Goal: Participate in discussion: Engage in conversation with other users on a specific topic

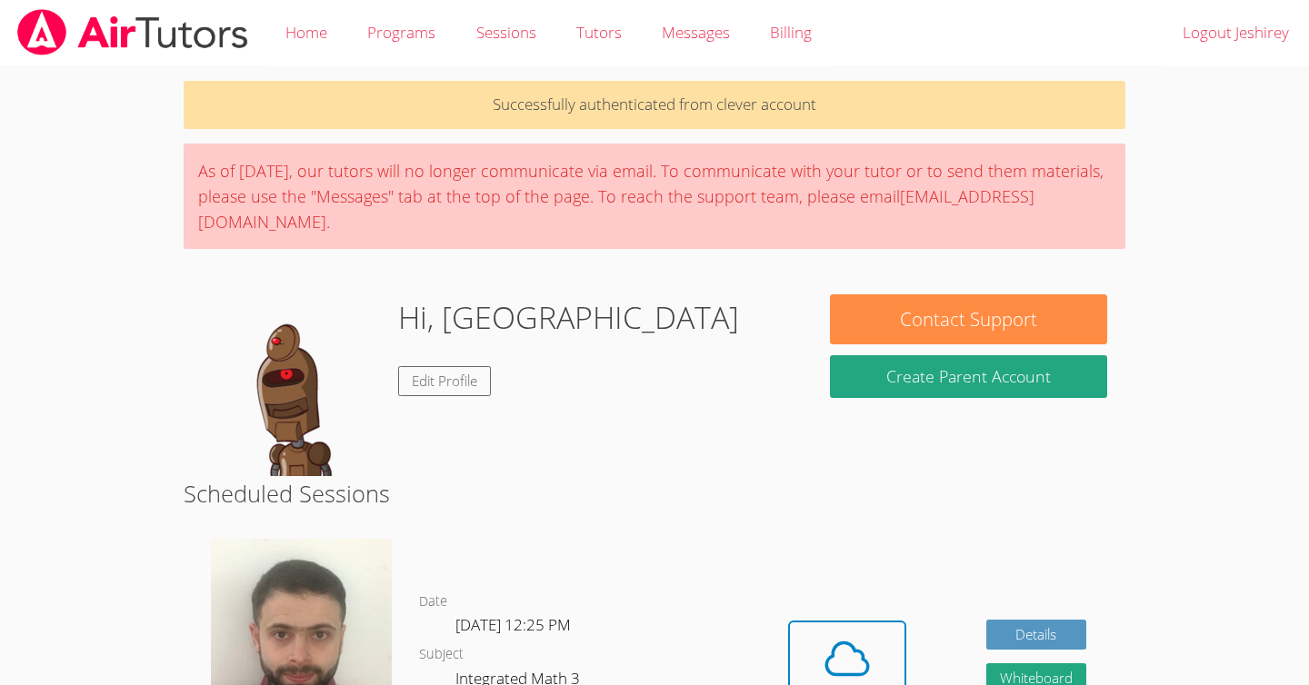
scroll to position [270, 0]
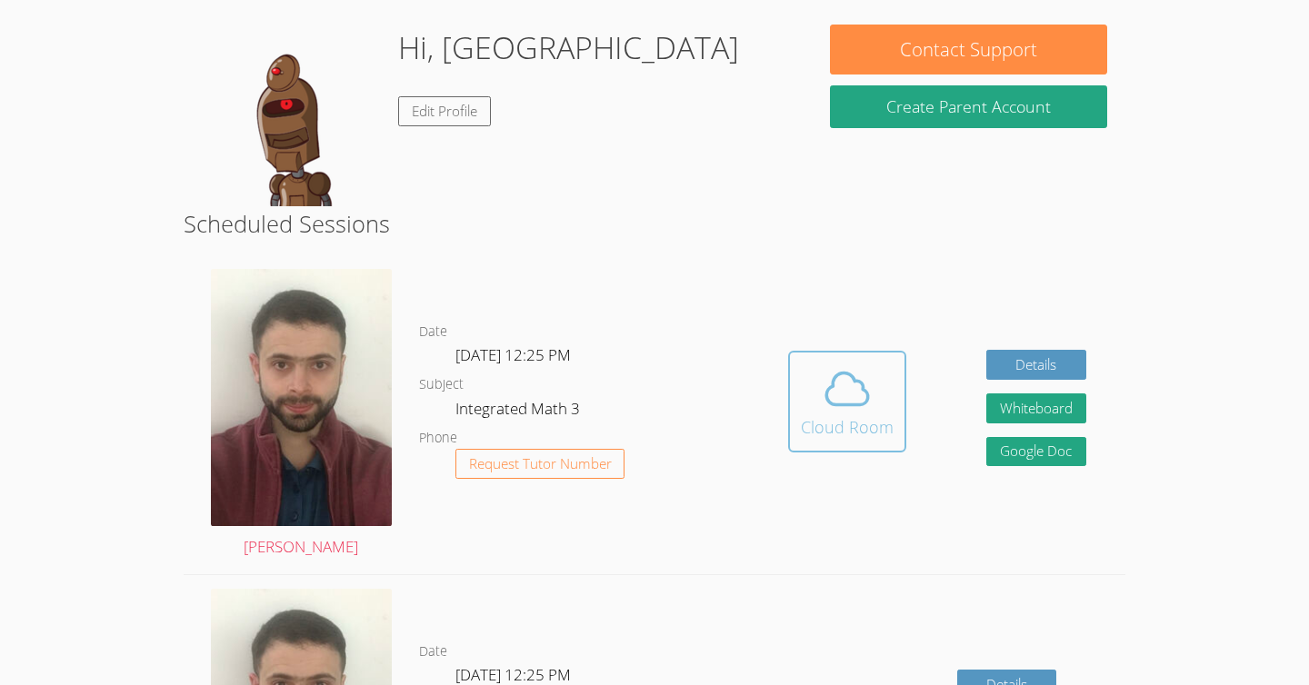
click at [795, 401] on button "Cloud Room" at bounding box center [847, 402] width 118 height 102
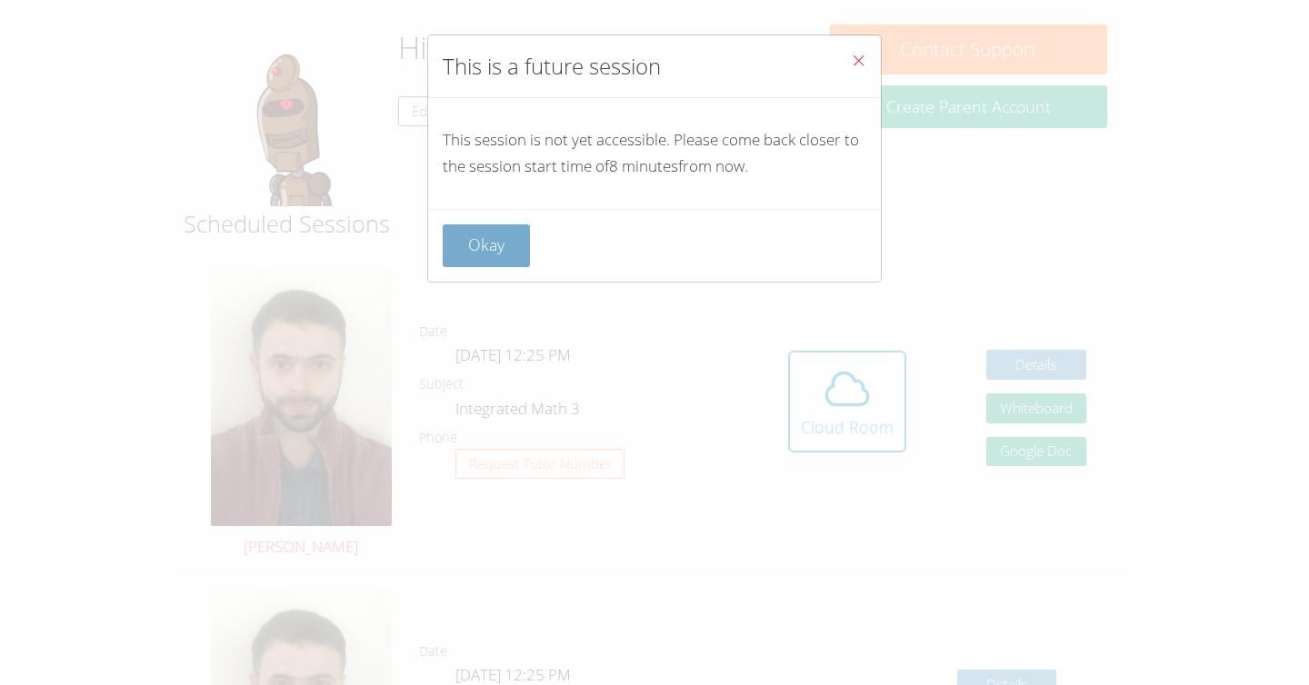
click at [477, 240] on button "Okay" at bounding box center [486, 245] width 87 height 43
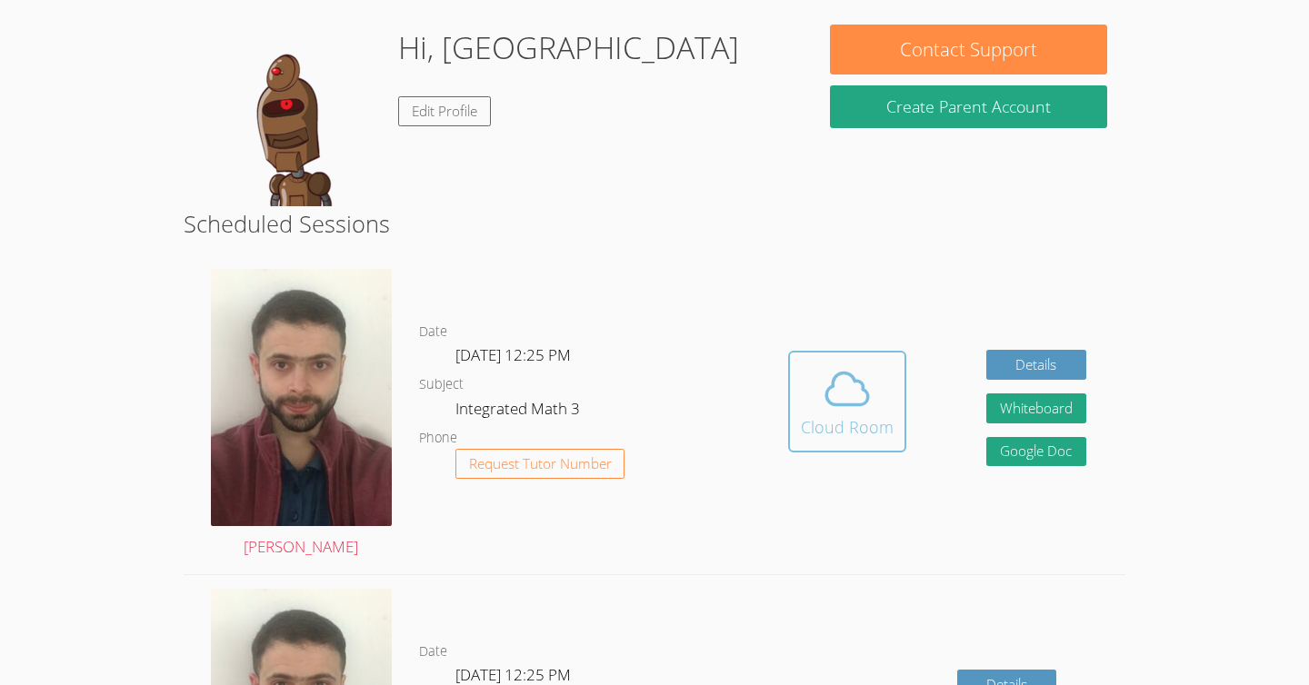
click at [838, 426] on div "Cloud Room" at bounding box center [847, 426] width 93 height 25
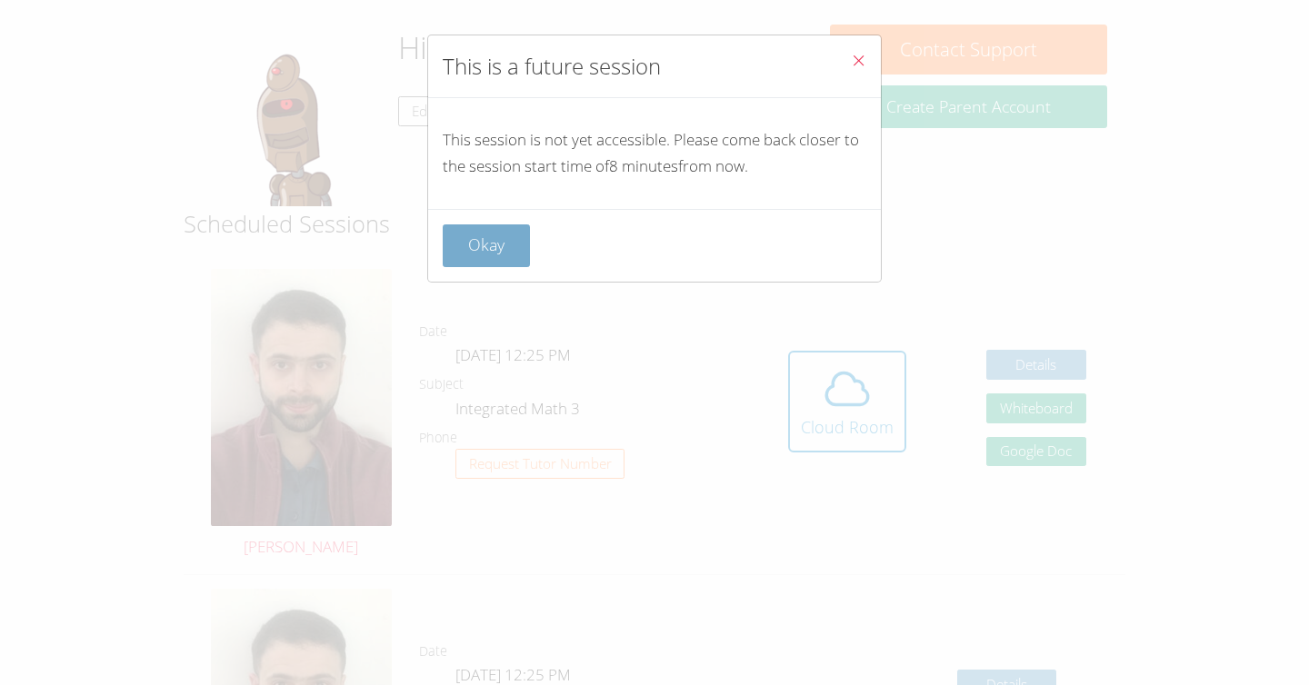
click at [488, 264] on button "Okay" at bounding box center [486, 245] width 87 height 43
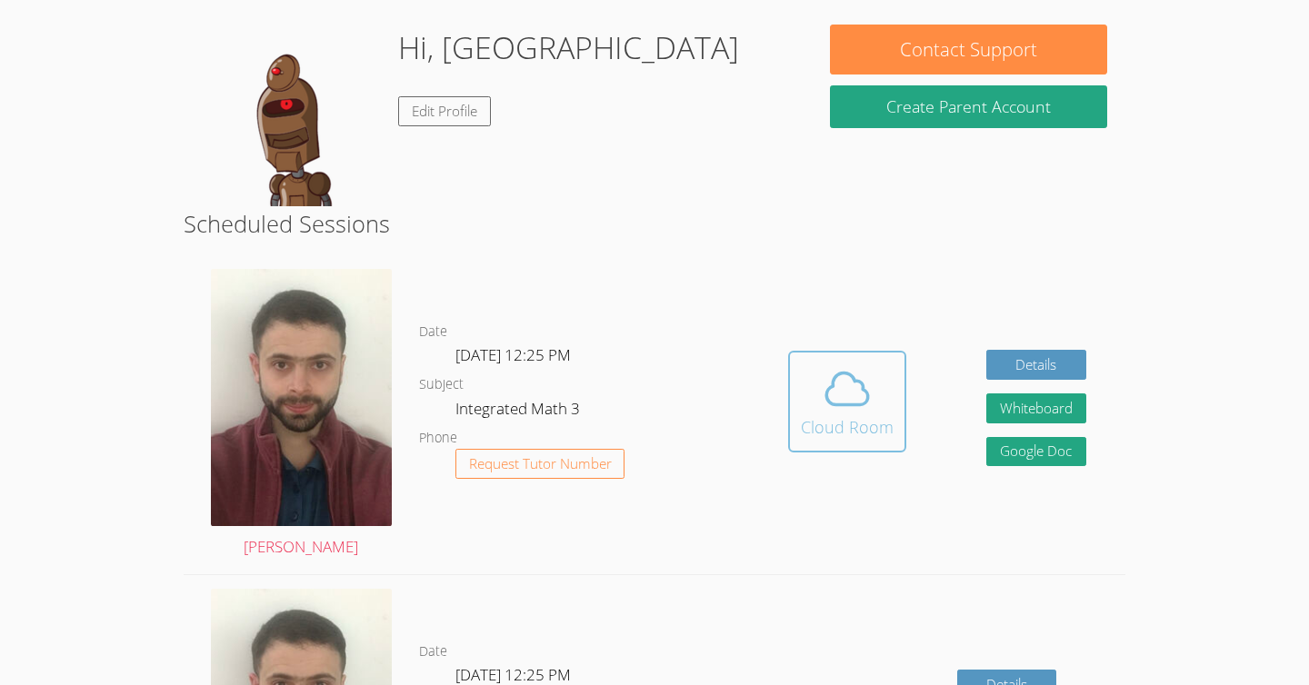
click at [800, 426] on button "Cloud Room" at bounding box center [847, 402] width 118 height 102
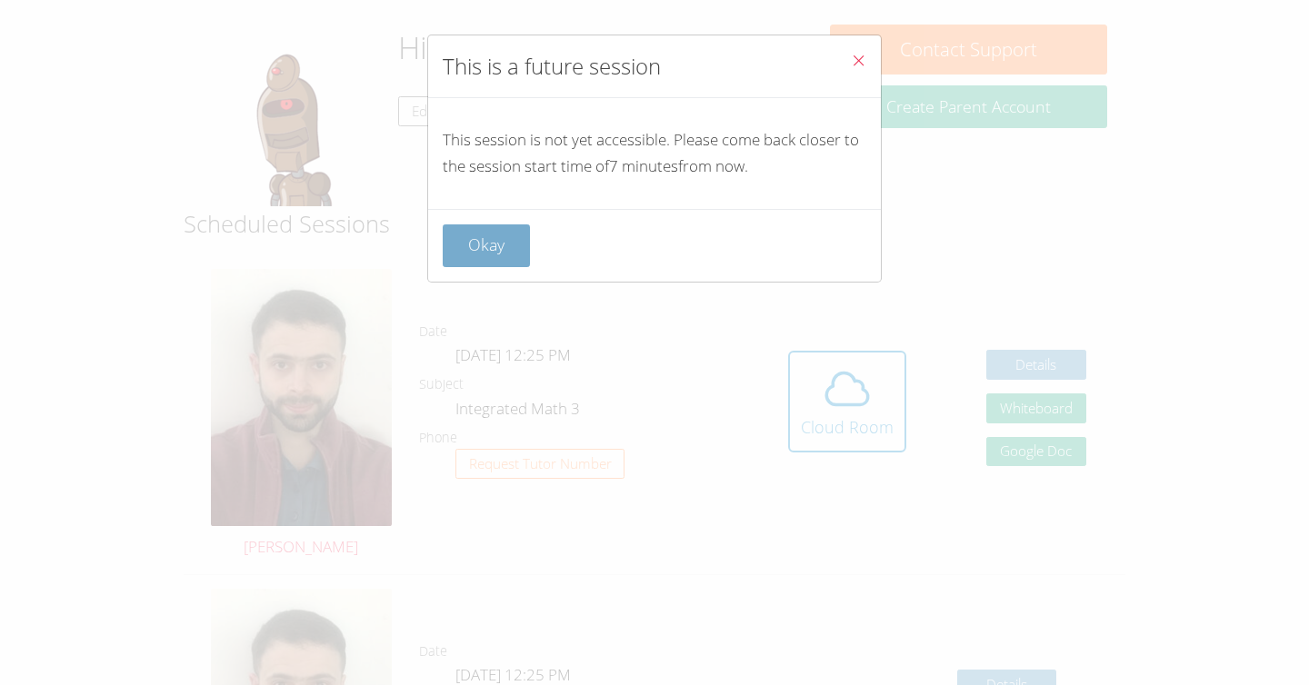
click at [518, 244] on button "Okay" at bounding box center [486, 245] width 87 height 43
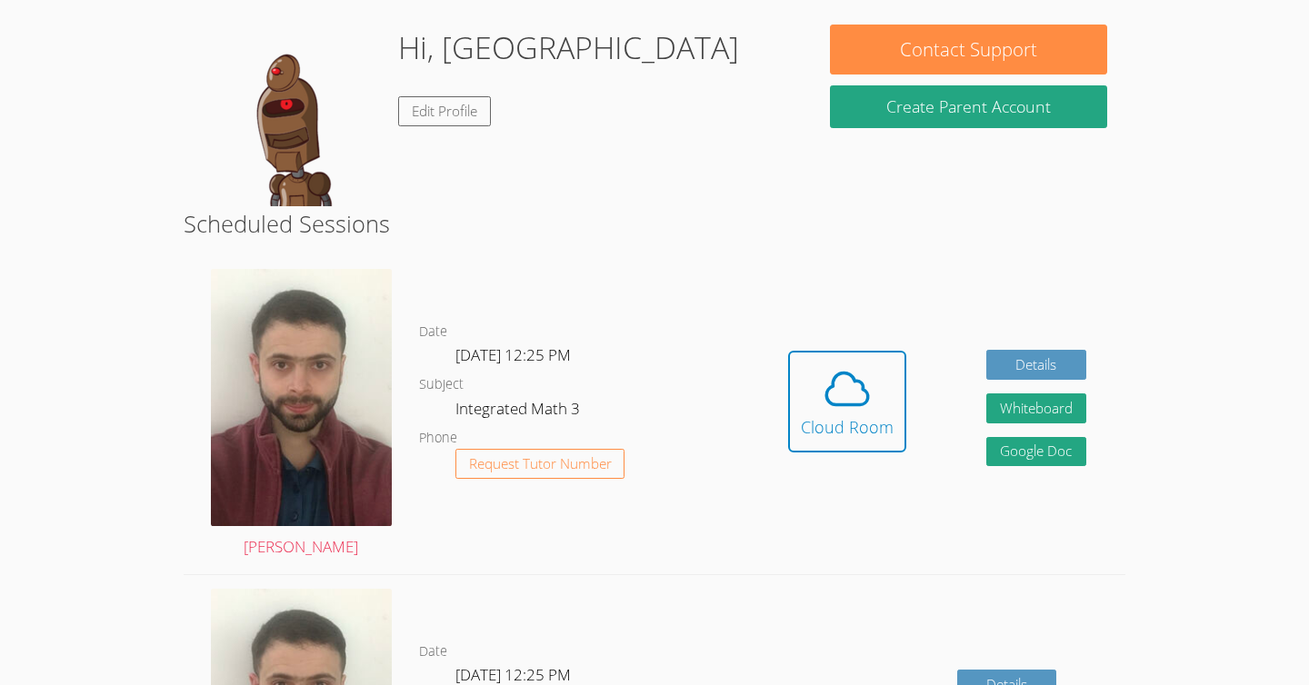
click at [915, 442] on div "Hidden Cloud Room Details Whiteboard Hidden Google Doc" at bounding box center [937, 414] width 377 height 319
click at [857, 404] on icon at bounding box center [848, 389] width 42 height 32
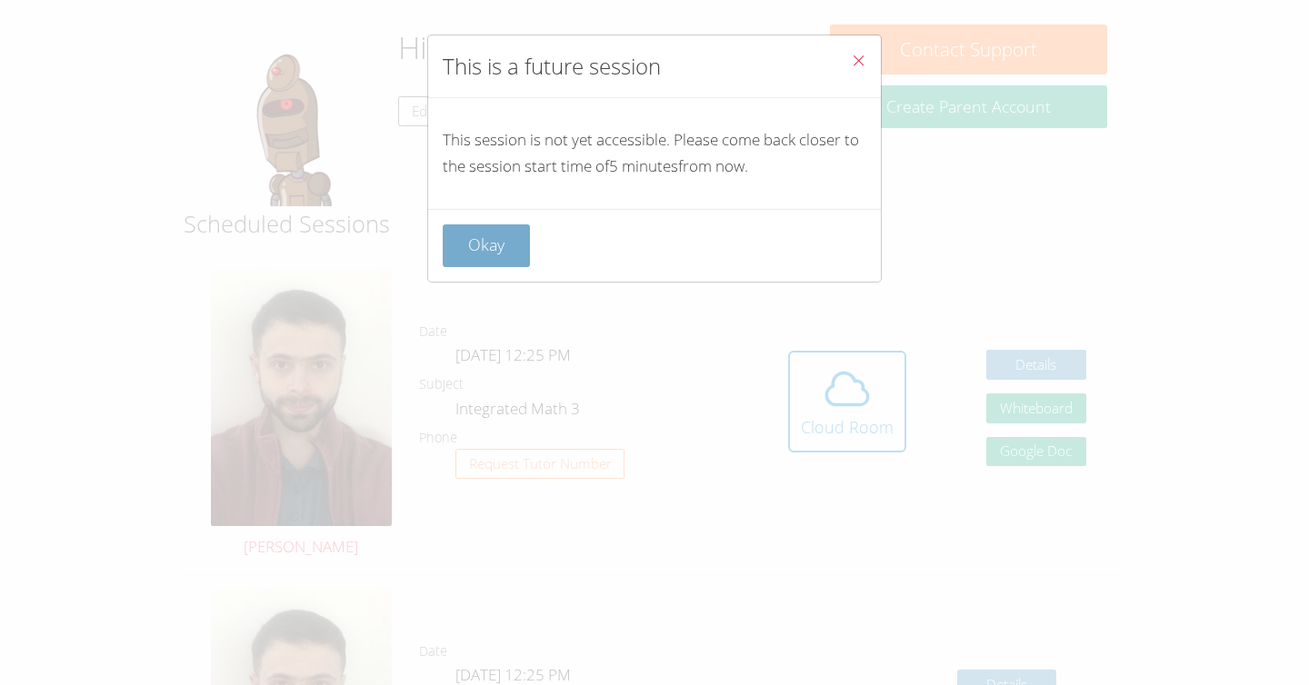
click at [495, 246] on button "Okay" at bounding box center [486, 245] width 87 height 43
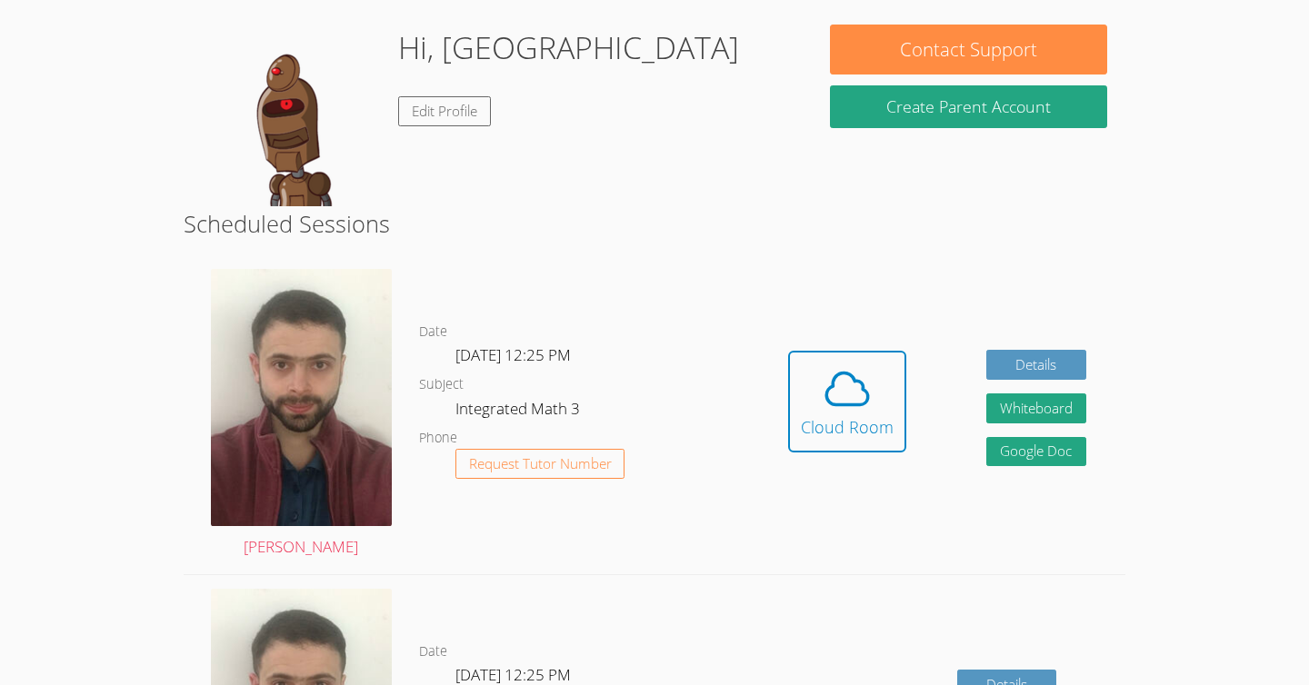
click at [793, 475] on div "Hidden Cloud Room" at bounding box center [847, 415] width 118 height 129
click at [808, 397] on span at bounding box center [847, 389] width 93 height 51
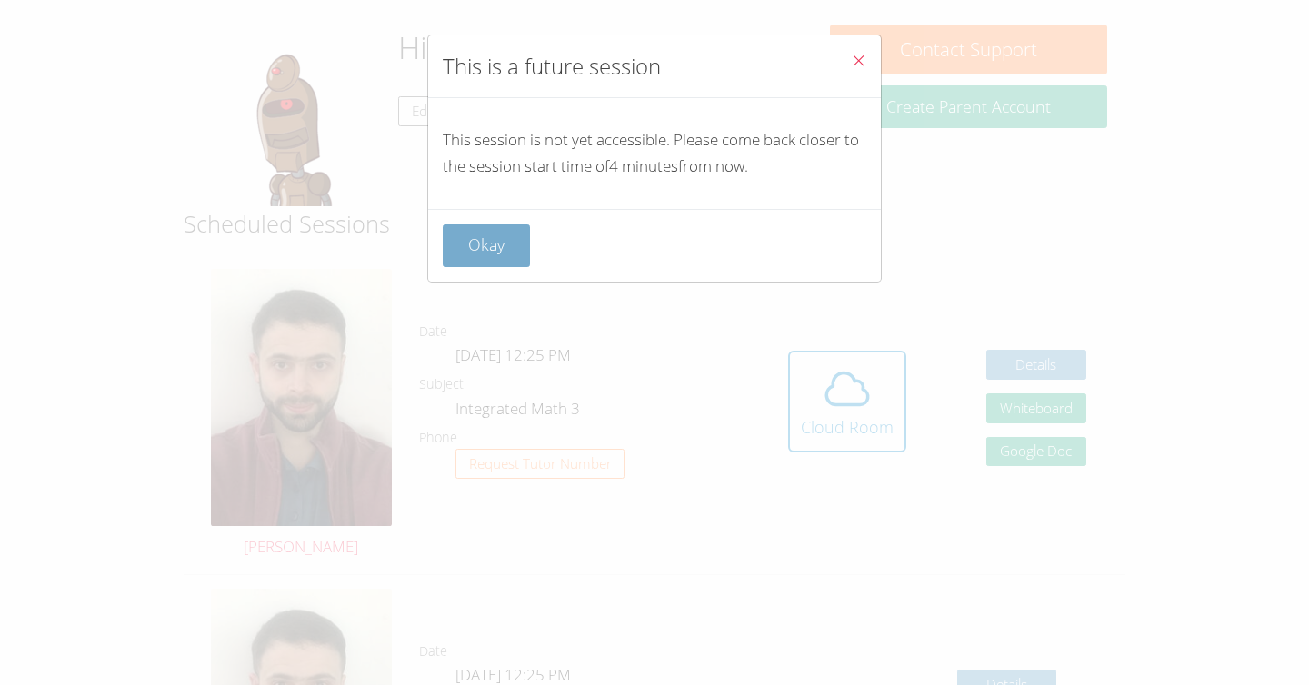
click at [494, 254] on button "Okay" at bounding box center [486, 245] width 87 height 43
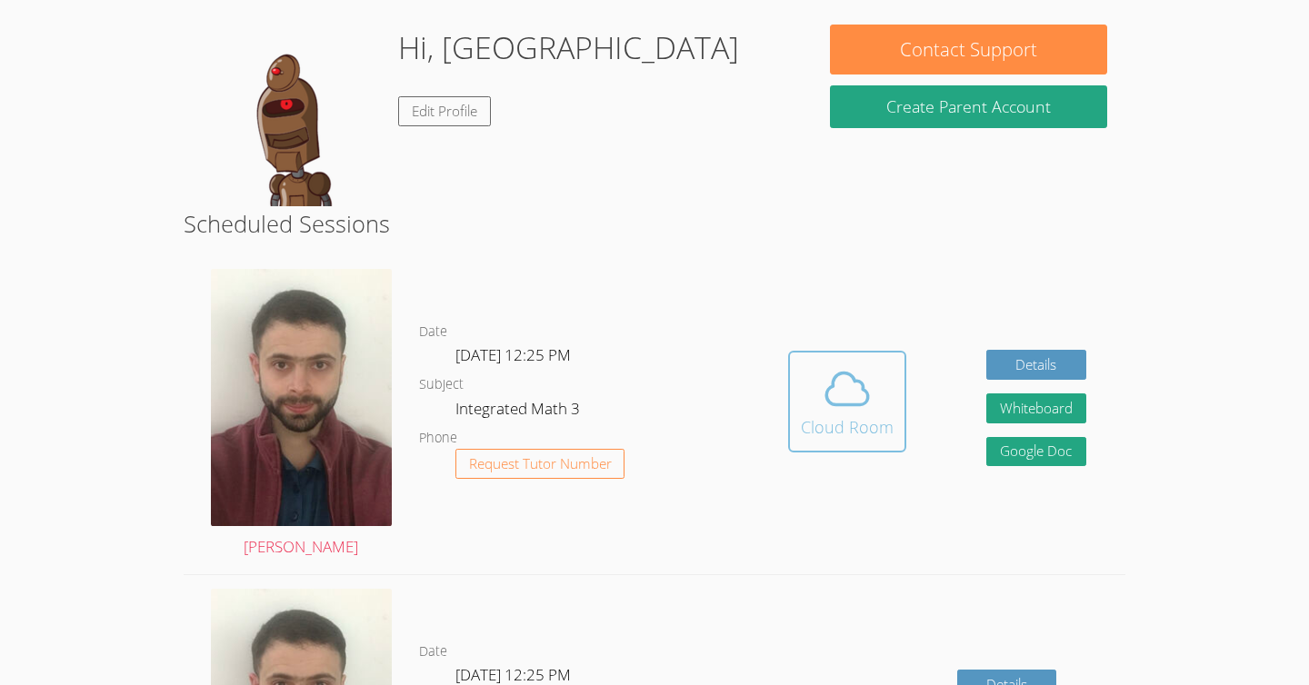
click at [792, 372] on button "Cloud Room" at bounding box center [847, 402] width 118 height 102
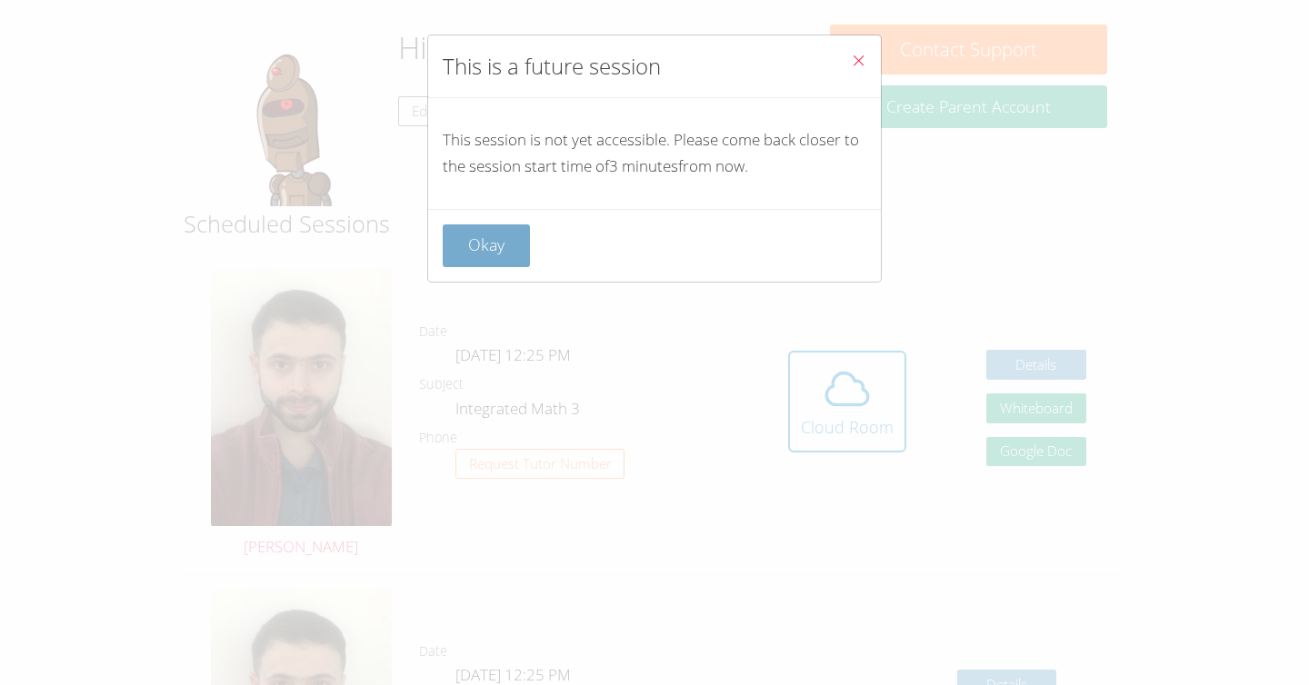
click at [466, 244] on button "Okay" at bounding box center [486, 245] width 87 height 43
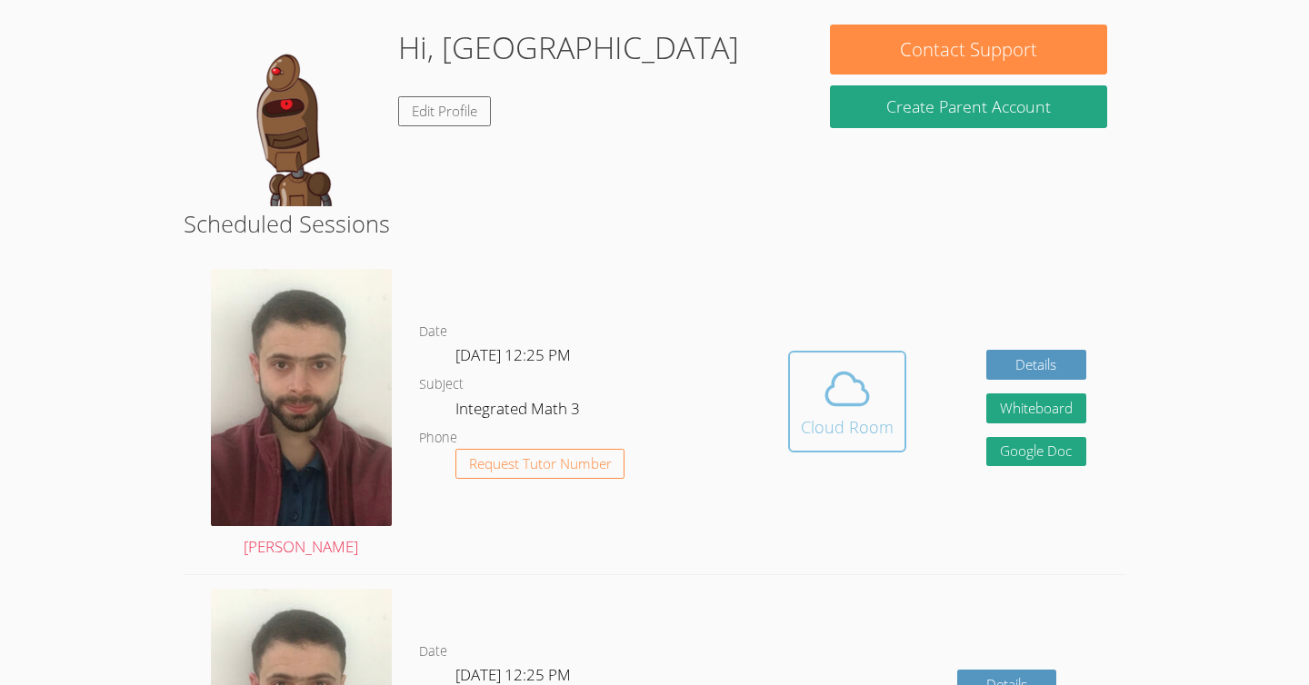
click at [880, 431] on div "Cloud Room" at bounding box center [847, 426] width 93 height 25
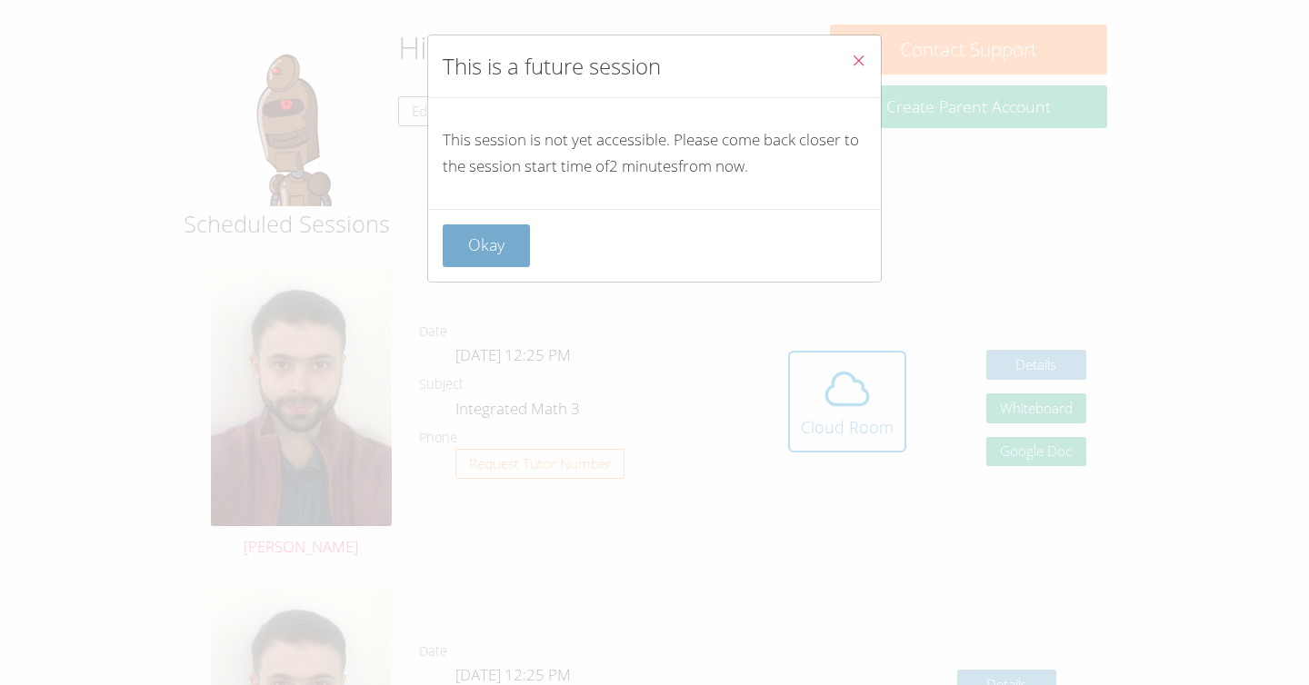
click at [474, 262] on button "Okay" at bounding box center [486, 245] width 87 height 43
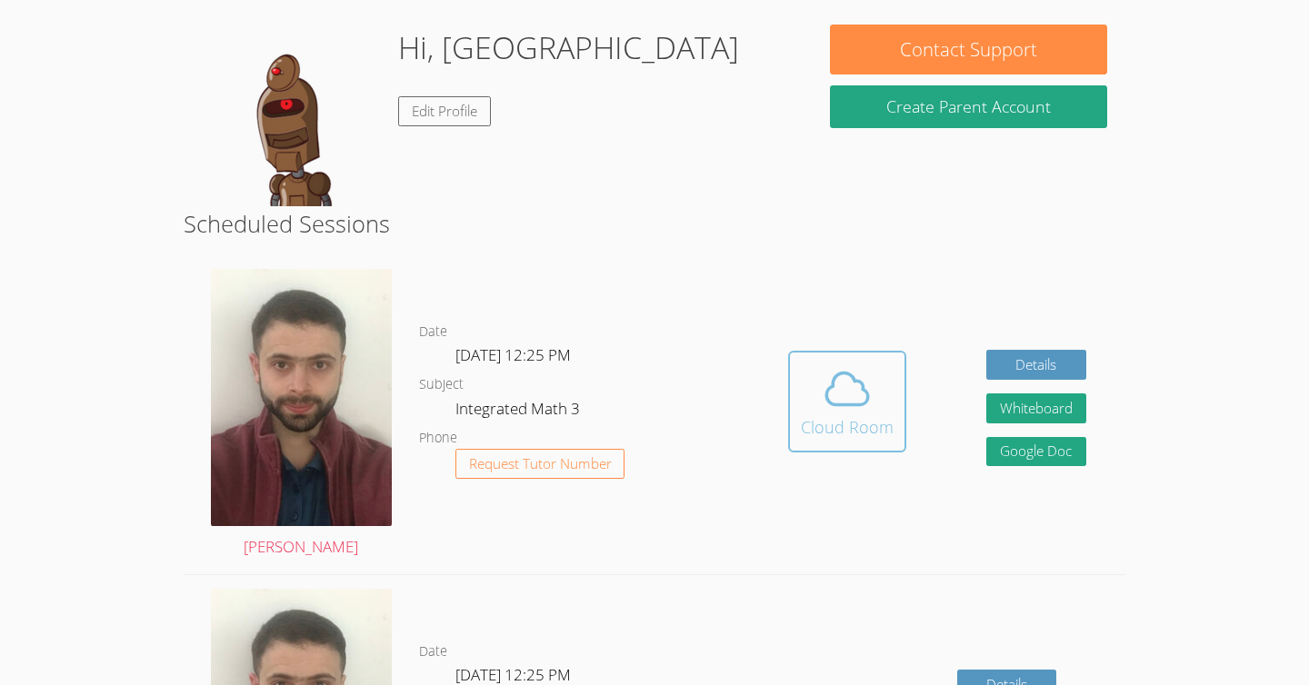
click at [863, 385] on icon at bounding box center [847, 389] width 51 height 51
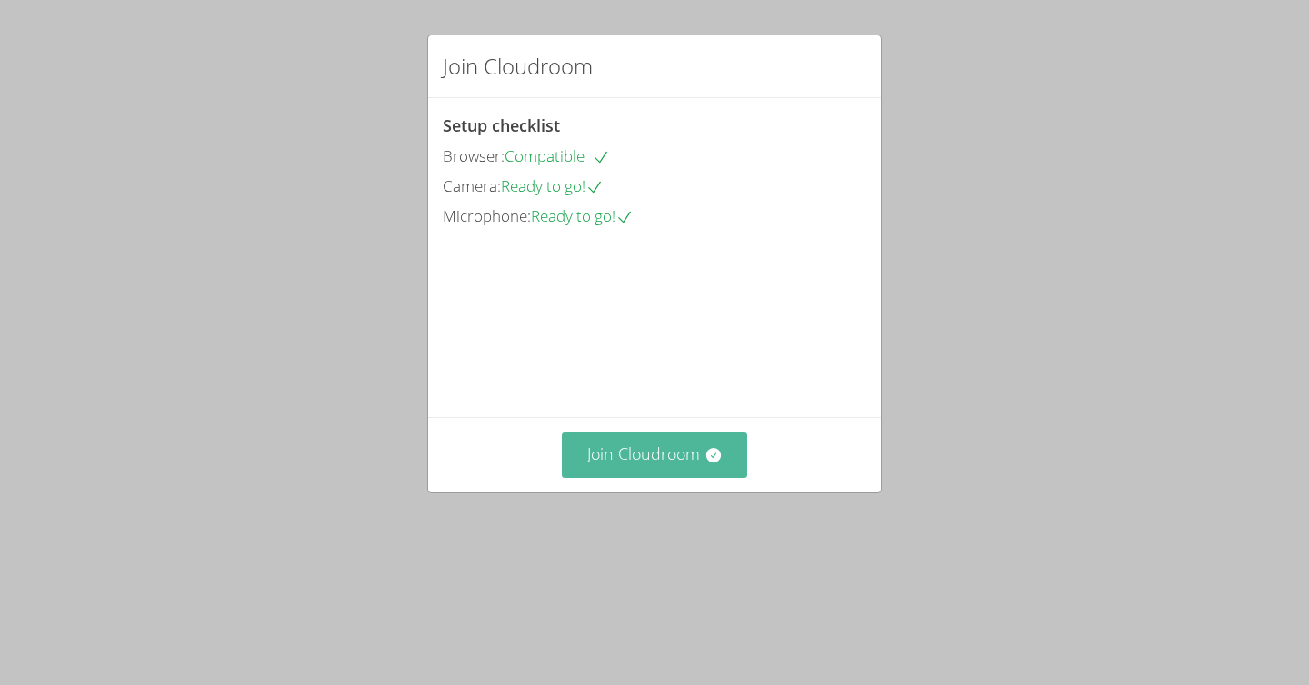
click at [622, 477] on button "Join Cloudroom" at bounding box center [655, 455] width 186 height 45
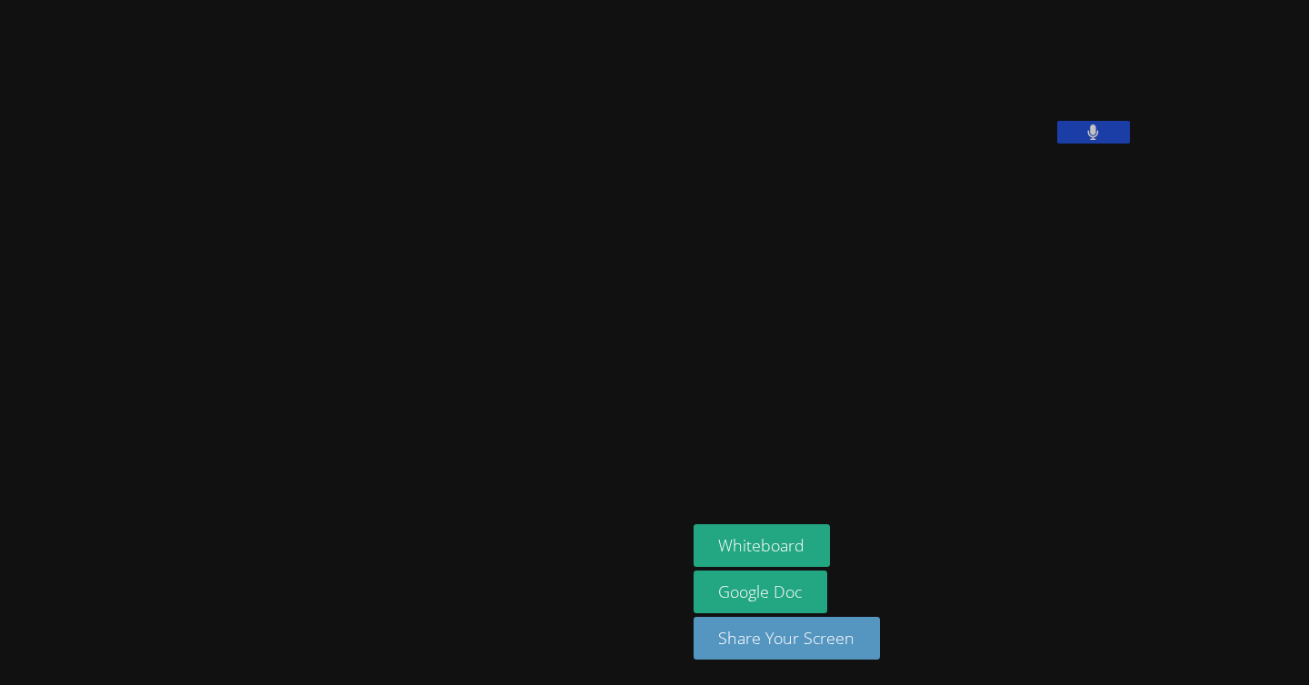
click at [1057, 144] on button at bounding box center [1093, 132] width 73 height 23
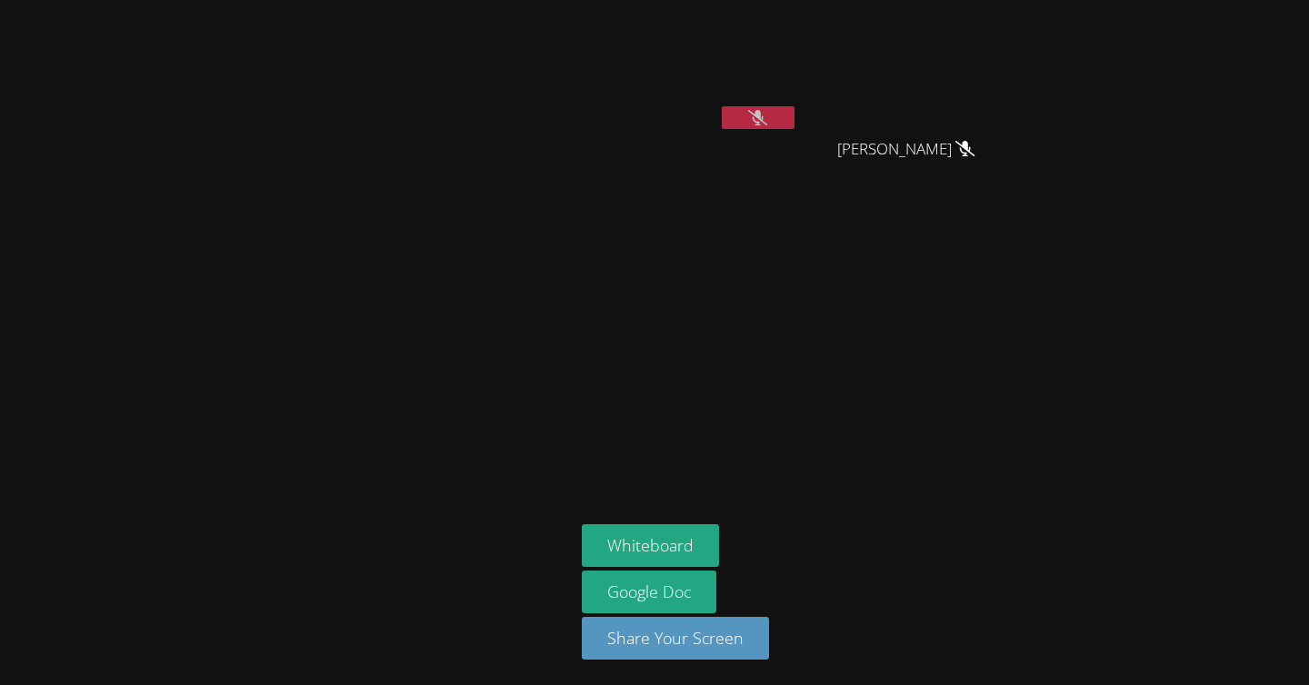
click at [743, 120] on button at bounding box center [758, 117] width 73 height 23
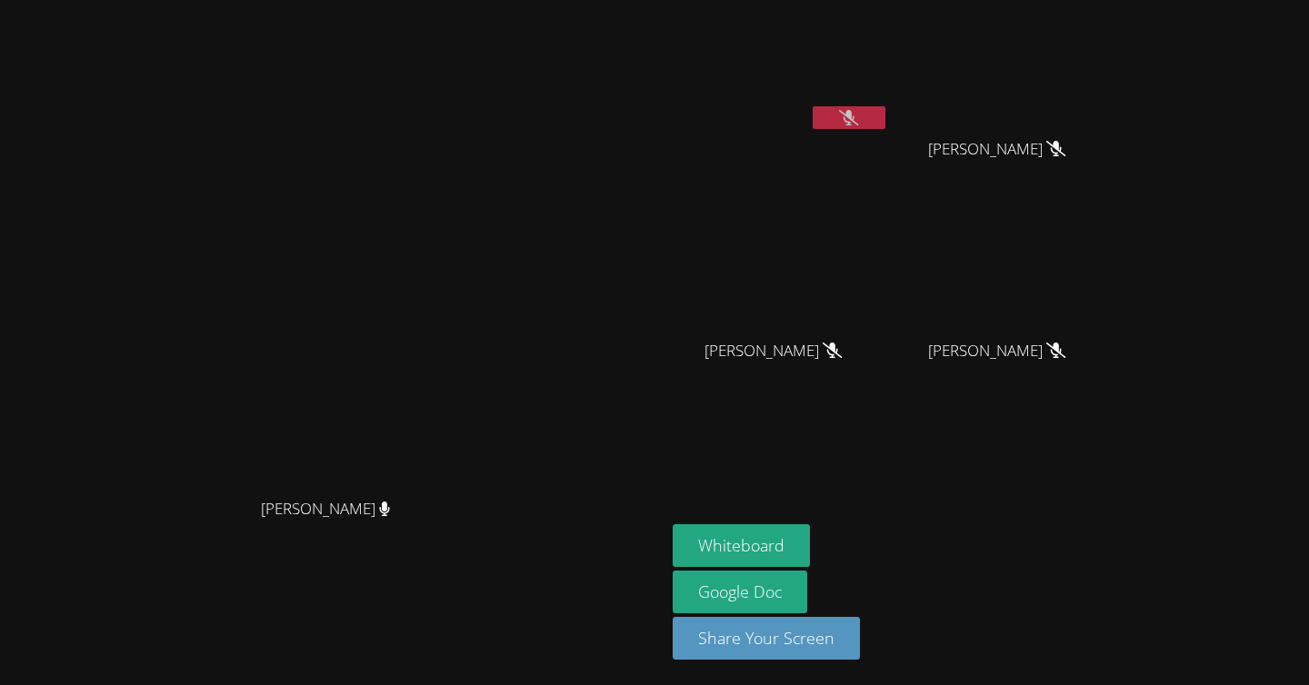
click at [840, 120] on icon at bounding box center [848, 117] width 19 height 15
click at [843, 120] on icon at bounding box center [848, 117] width 11 height 15
click at [858, 123] on icon at bounding box center [848, 117] width 19 height 15
click at [855, 123] on icon at bounding box center [849, 117] width 12 height 15
click at [858, 123] on icon at bounding box center [848, 117] width 19 height 15
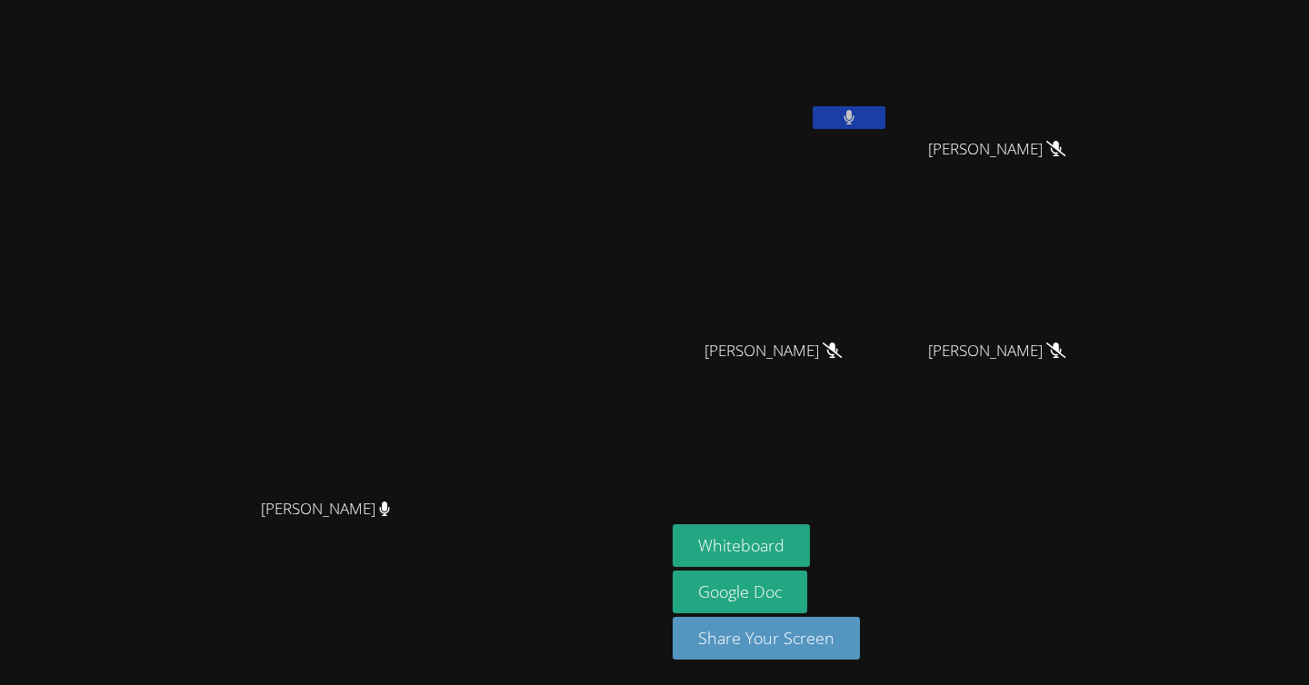
click at [855, 123] on icon at bounding box center [849, 117] width 12 height 15
click at [810, 562] on button "Whiteboard" at bounding box center [741, 545] width 137 height 43
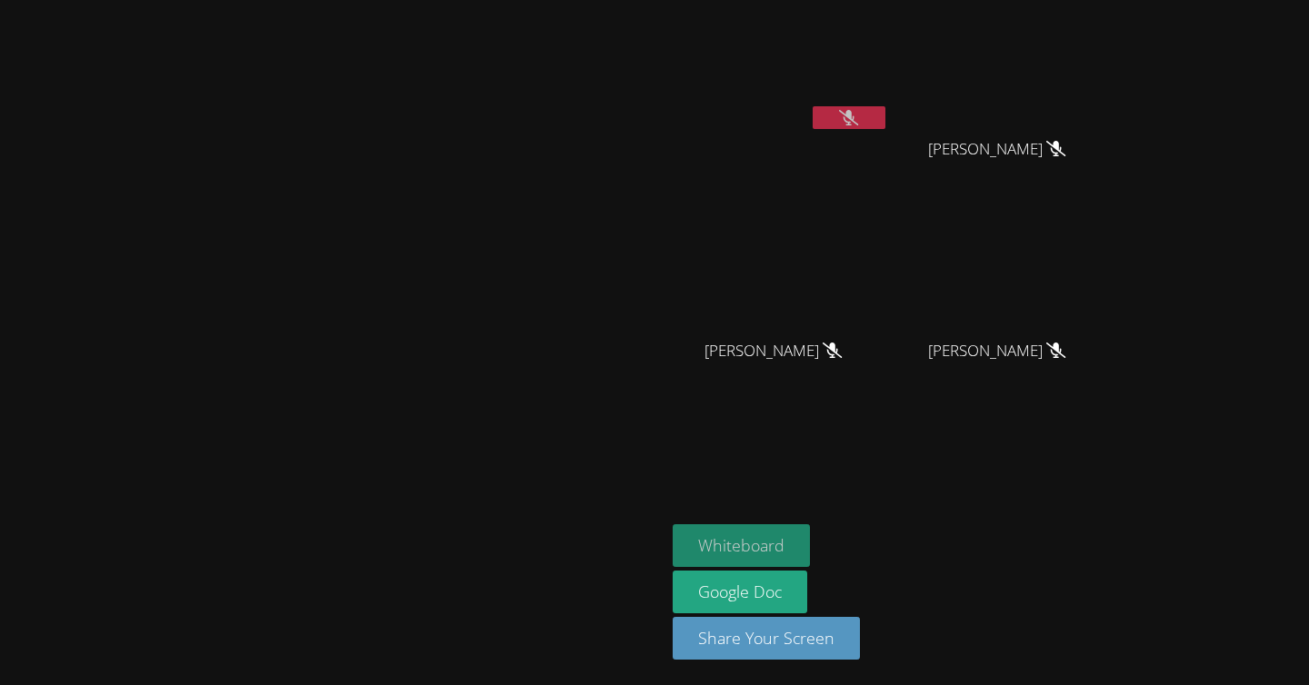
click at [810, 551] on button "Whiteboard" at bounding box center [741, 545] width 137 height 43
click at [885, 128] on button at bounding box center [849, 117] width 73 height 23
click at [855, 114] on icon at bounding box center [849, 117] width 12 height 15
click at [810, 534] on button "Whiteboard" at bounding box center [741, 545] width 137 height 43
click at [858, 123] on icon at bounding box center [848, 117] width 19 height 15
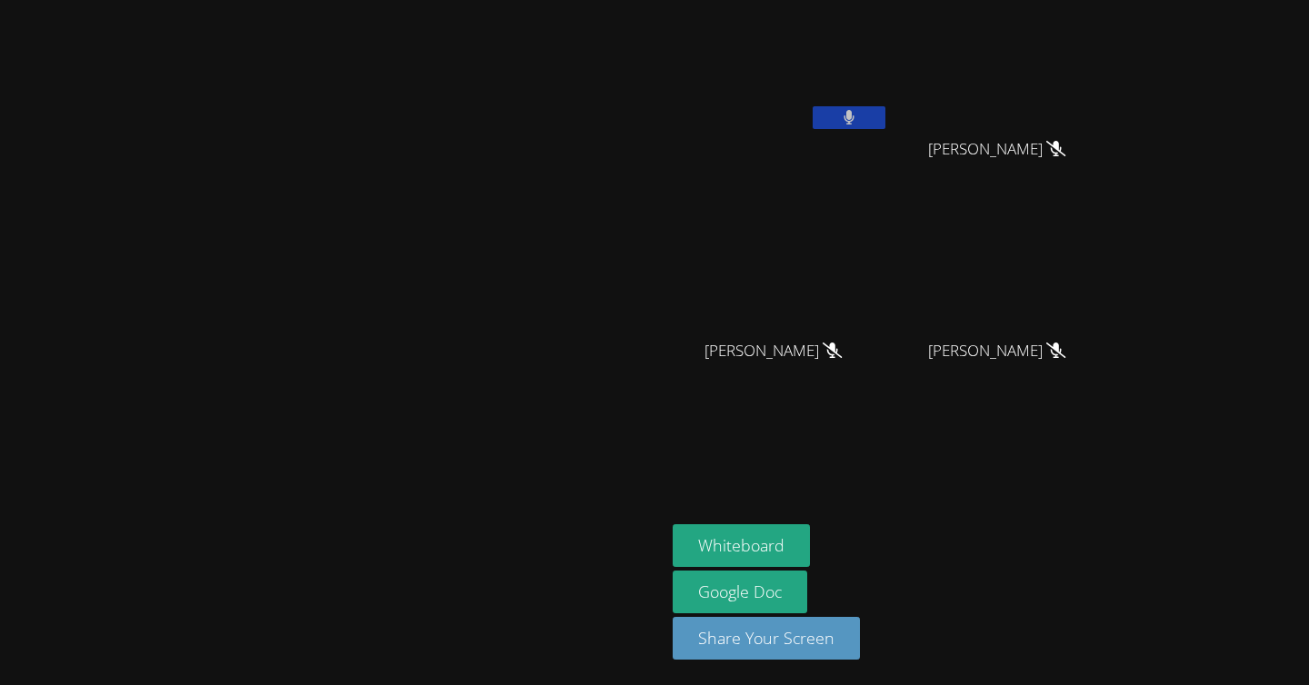
click at [855, 123] on icon at bounding box center [849, 117] width 12 height 15
click at [885, 123] on button at bounding box center [849, 117] width 73 height 23
click at [810, 528] on button "Whiteboard" at bounding box center [741, 545] width 137 height 43
click at [855, 117] on icon at bounding box center [849, 117] width 12 height 15
click at [858, 117] on icon at bounding box center [848, 117] width 19 height 15
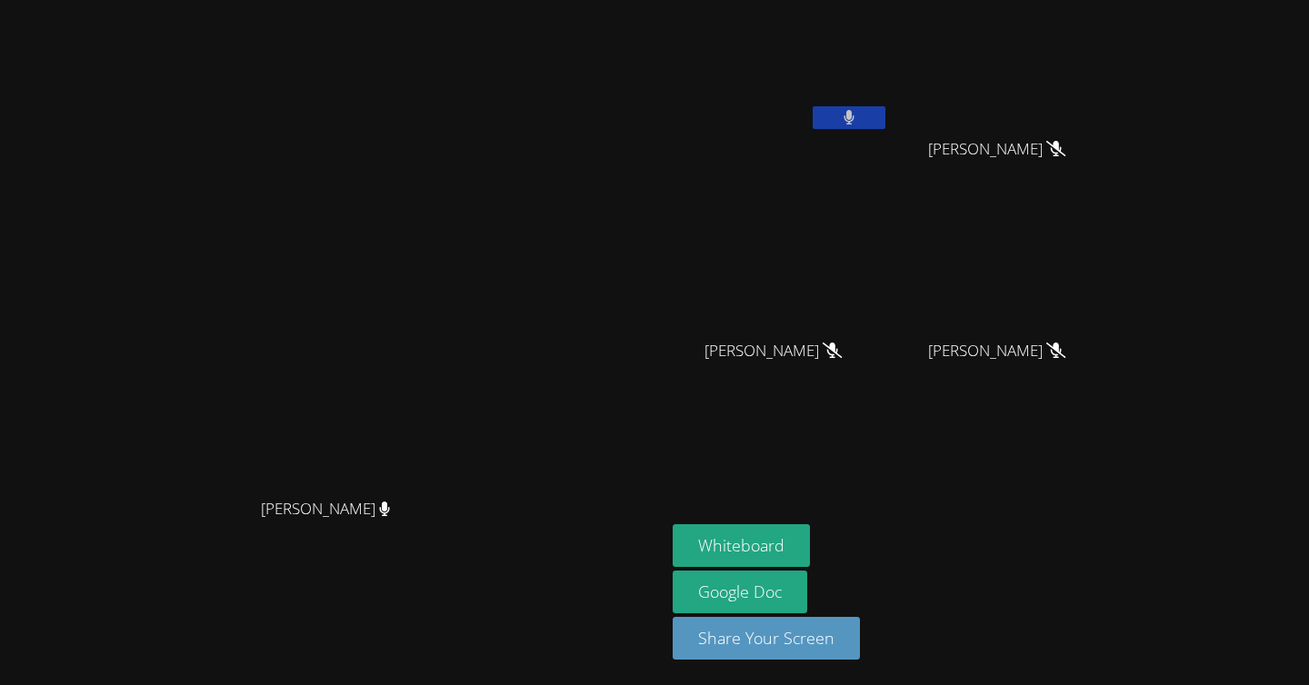
click at [855, 117] on icon at bounding box center [849, 117] width 12 height 15
click at [885, 120] on button at bounding box center [849, 117] width 73 height 23
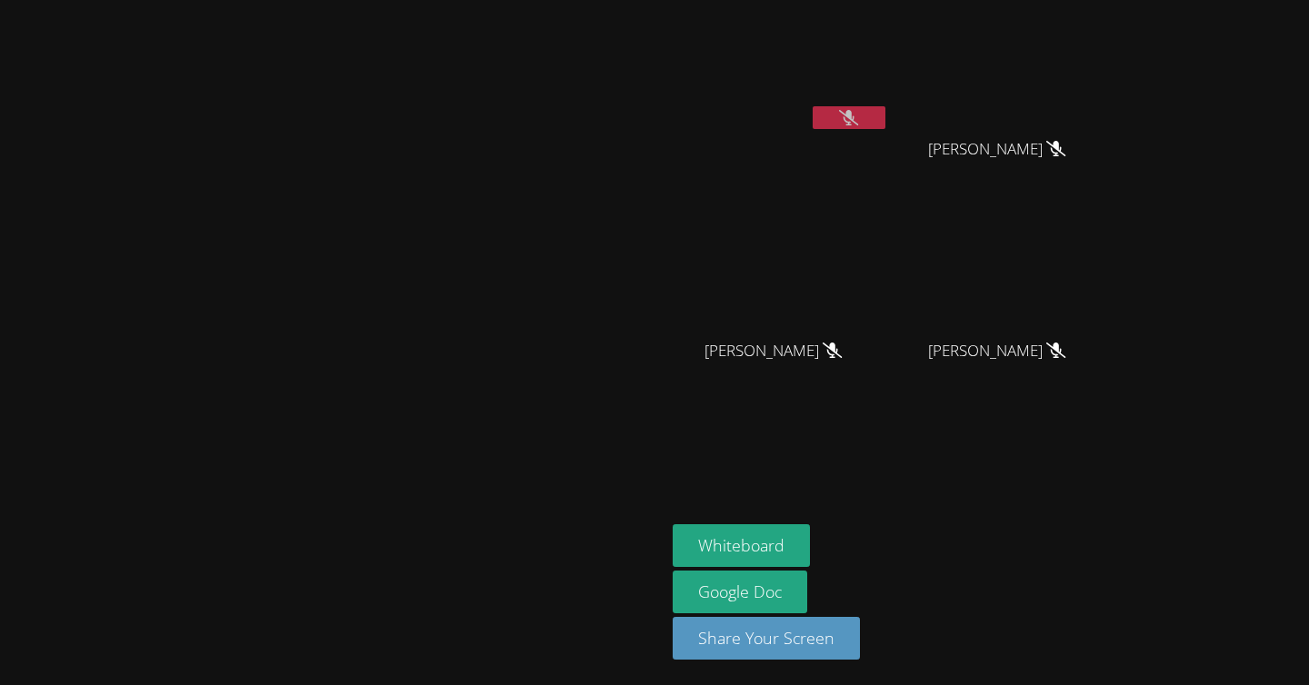
click at [885, 119] on button at bounding box center [849, 117] width 73 height 23
click at [854, 110] on icon at bounding box center [848, 117] width 11 height 15
click at [858, 110] on icon at bounding box center [848, 117] width 19 height 15
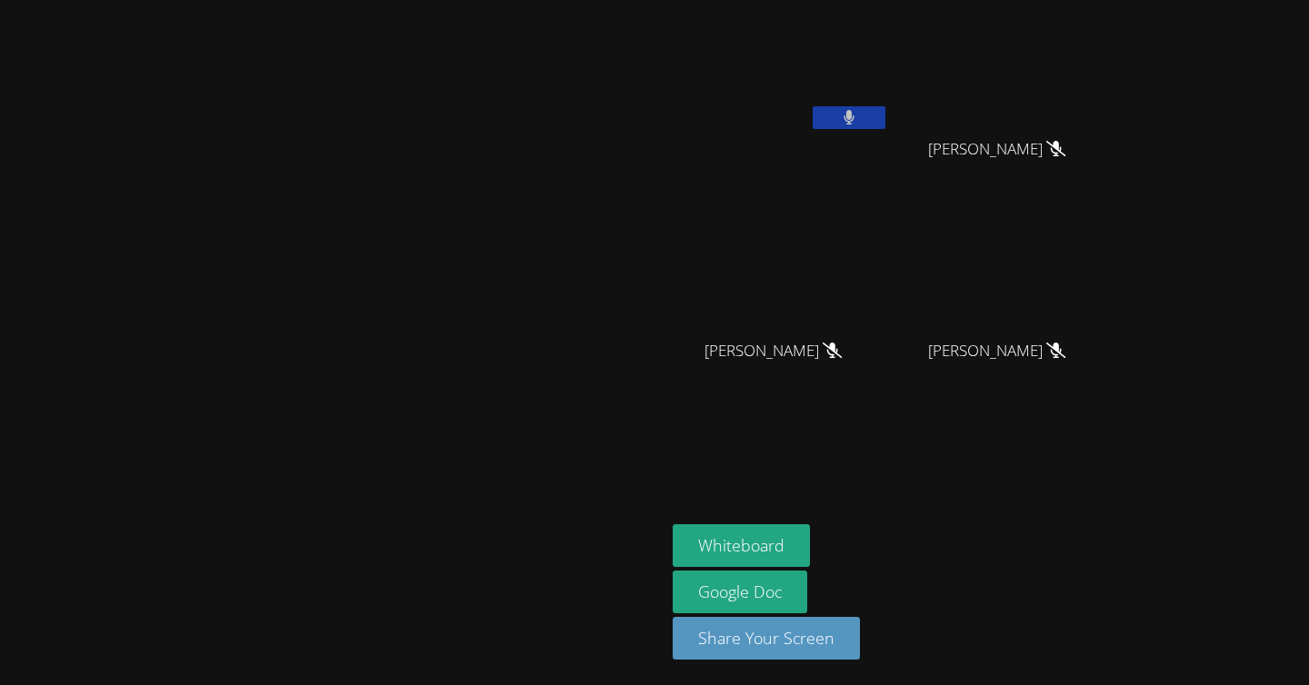
click at [854, 112] on icon at bounding box center [848, 117] width 11 height 15
click at [858, 112] on icon at bounding box center [848, 117] width 19 height 15
click at [854, 112] on icon at bounding box center [848, 117] width 11 height 15
click at [858, 112] on icon at bounding box center [848, 117] width 19 height 15
click at [854, 112] on icon at bounding box center [848, 117] width 11 height 15
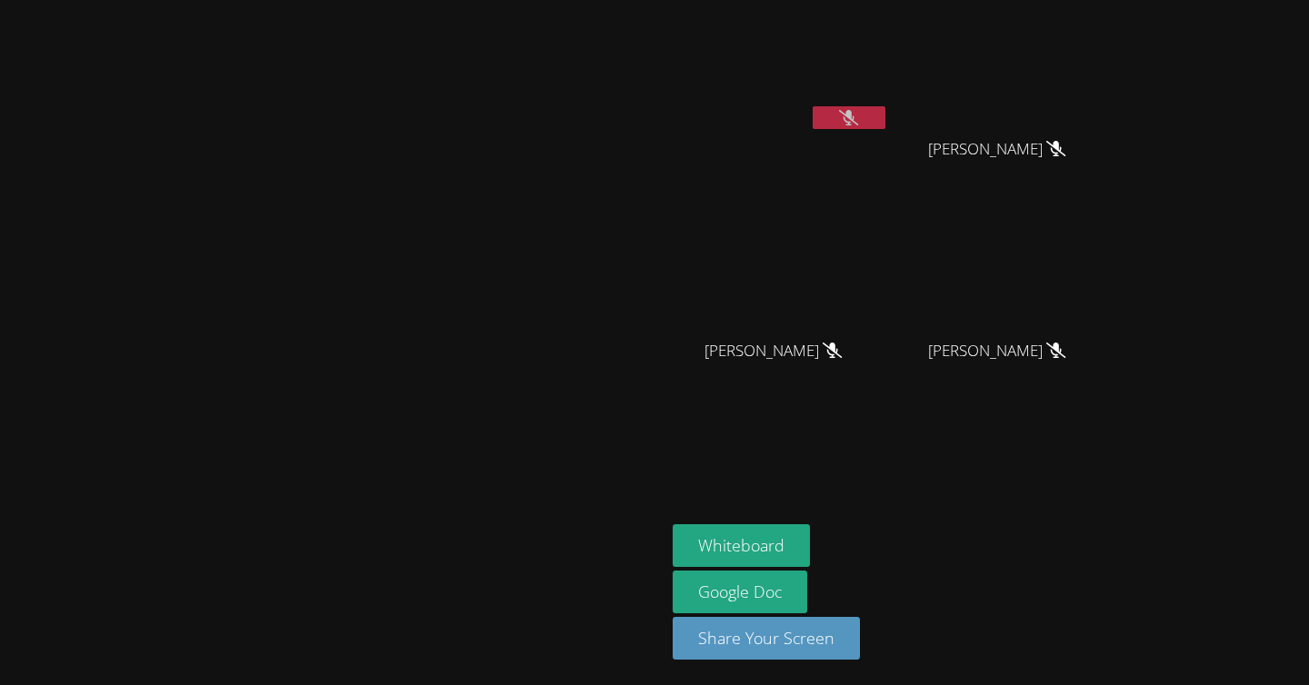
click at [858, 112] on icon at bounding box center [848, 117] width 19 height 15
click at [854, 112] on icon at bounding box center [848, 117] width 11 height 15
click at [858, 112] on icon at bounding box center [848, 117] width 19 height 15
click at [854, 112] on icon at bounding box center [848, 117] width 11 height 15
click at [885, 107] on button at bounding box center [849, 117] width 73 height 23
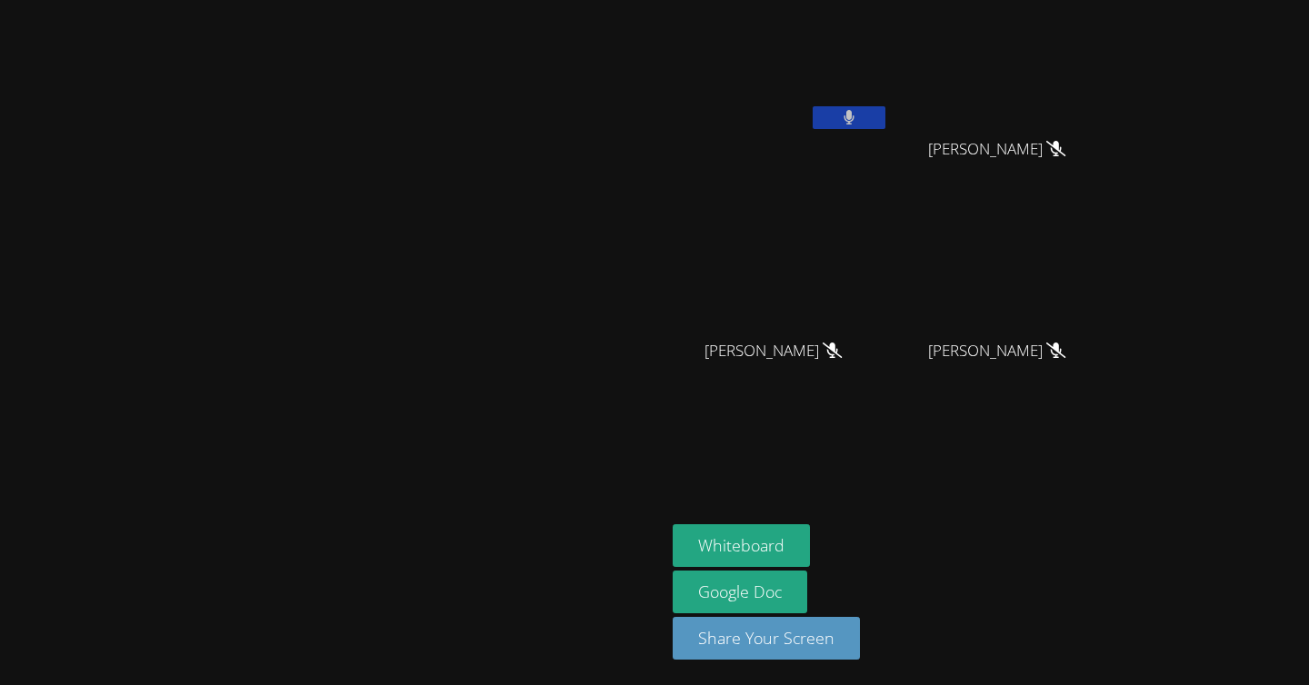
click at [885, 107] on button at bounding box center [849, 117] width 73 height 23
click at [885, 118] on button at bounding box center [849, 117] width 73 height 23
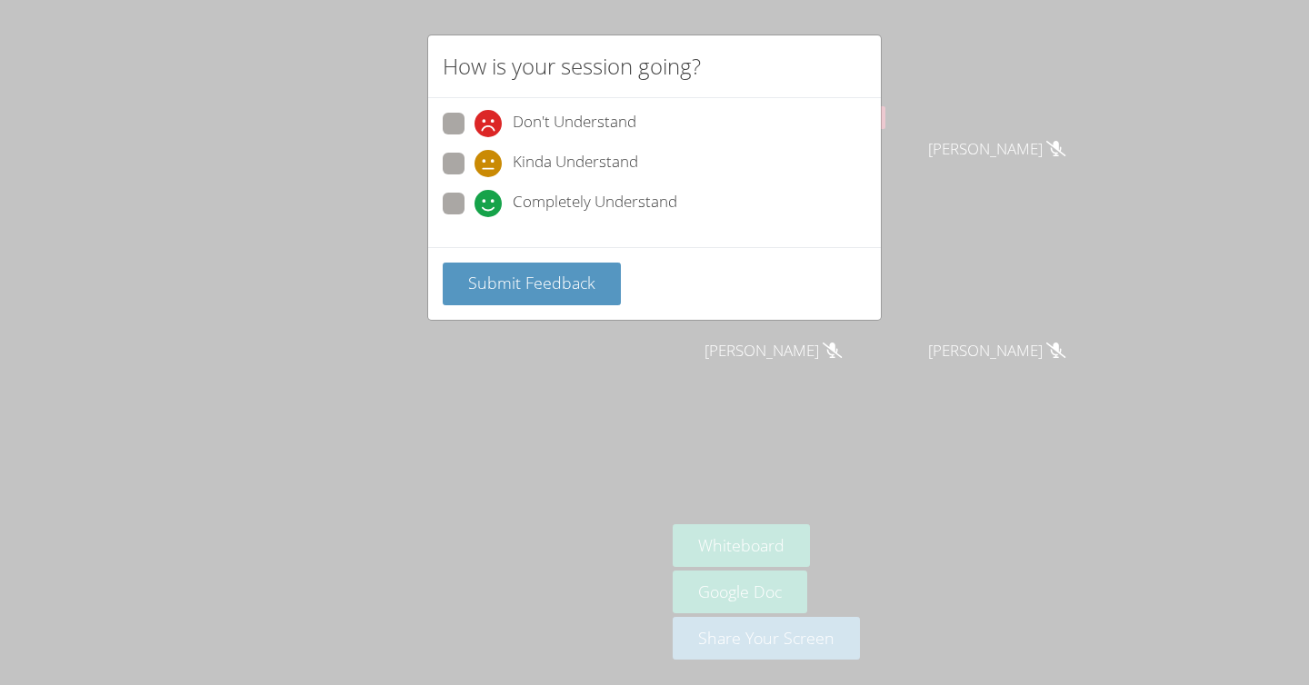
click at [474, 217] on span at bounding box center [474, 217] width 0 height 0
click at [474, 204] on input "Completely Understand" at bounding box center [481, 200] width 15 height 15
radio input "true"
click at [565, 284] on span "Submit Feedback" at bounding box center [531, 283] width 127 height 22
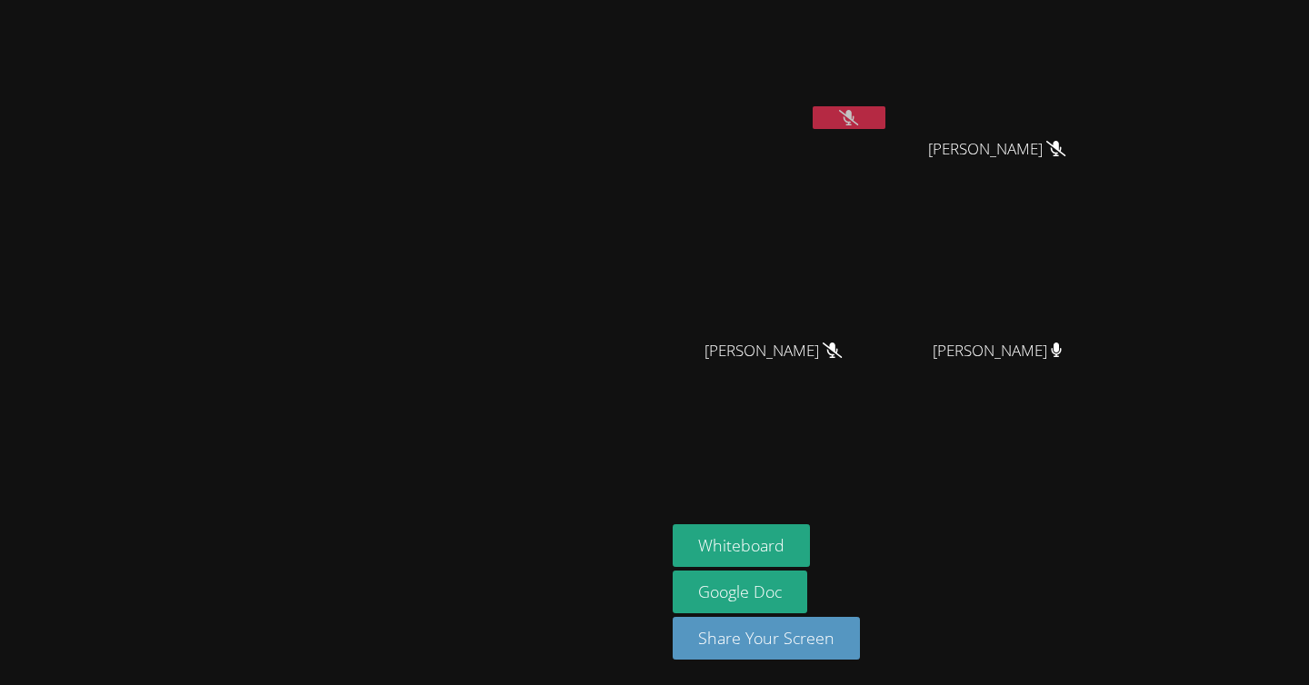
click at [885, 116] on button at bounding box center [849, 117] width 73 height 23
click at [855, 115] on icon at bounding box center [849, 117] width 12 height 15
